Goal: Navigation & Orientation: Find specific page/section

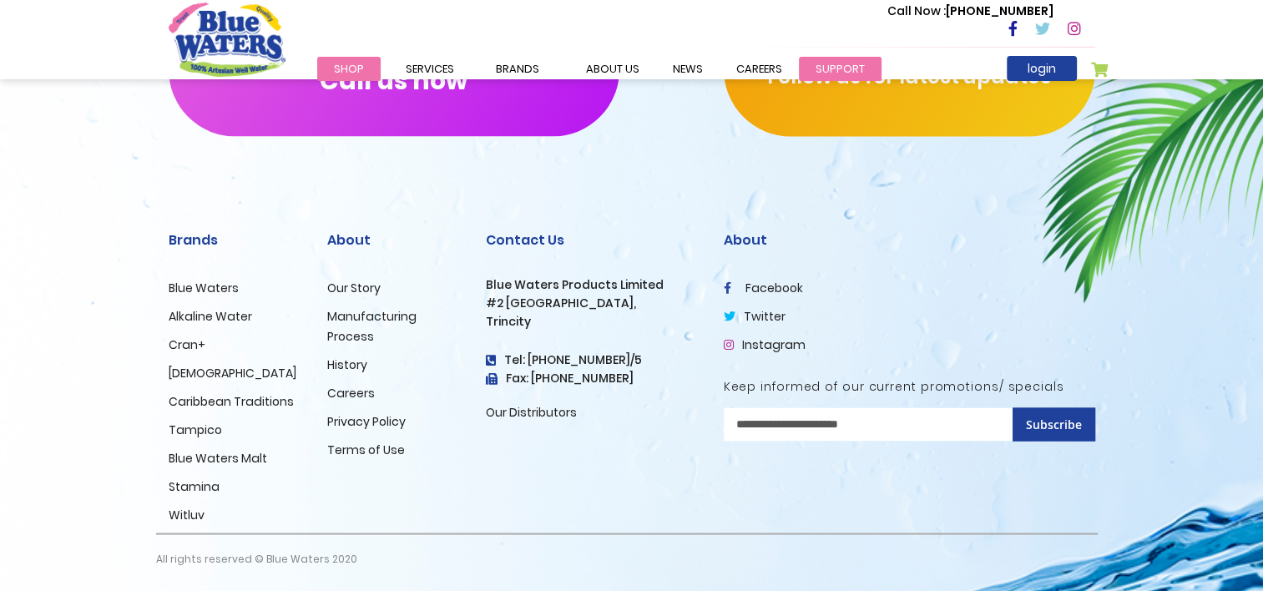
scroll to position [2891, 0]
click at [265, 400] on link "Caribbean Traditions" at bounding box center [231, 400] width 125 height 17
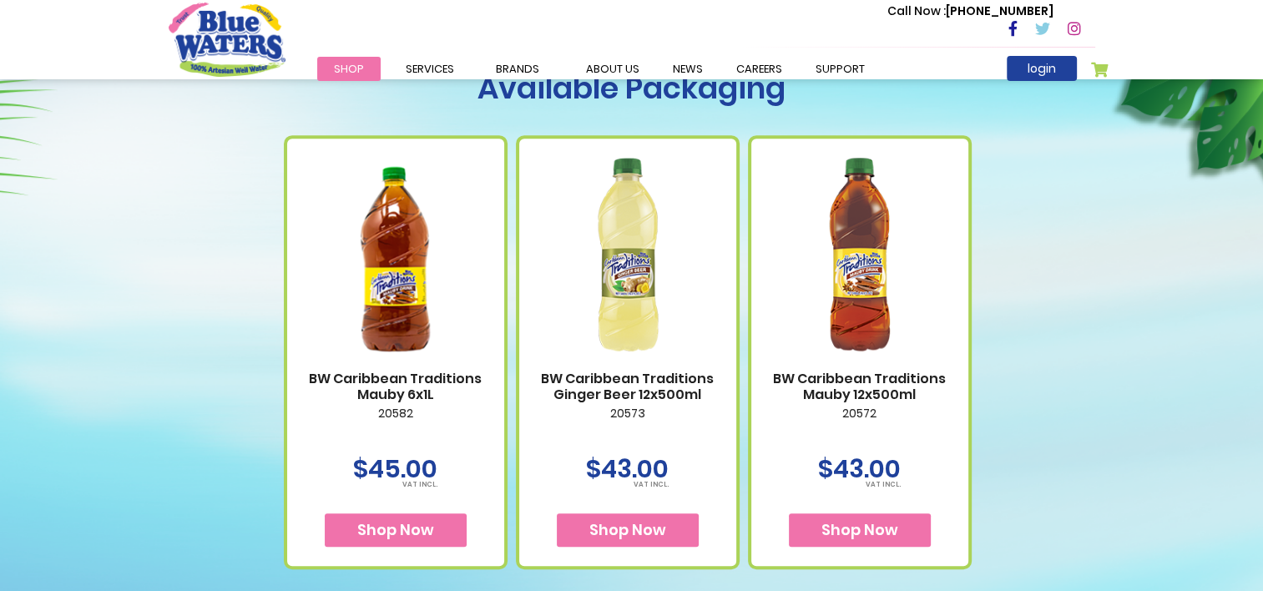
scroll to position [714, 0]
click at [811, 69] on link "support" at bounding box center [840, 69] width 83 height 24
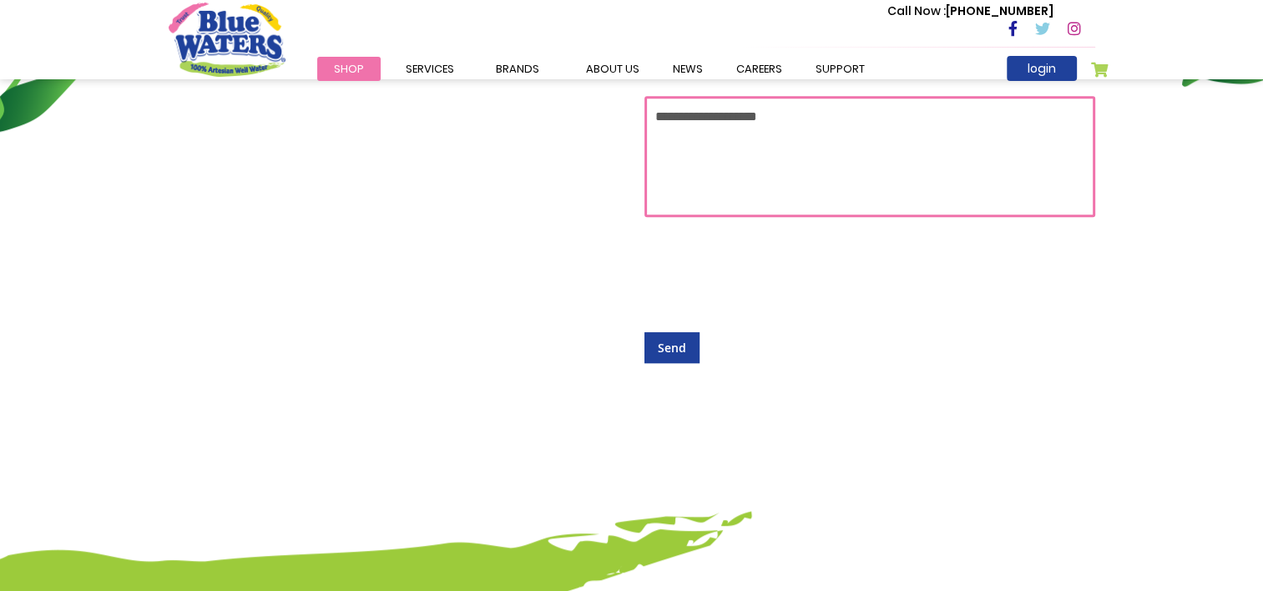
scroll to position [805, 0]
